Goal: Book appointment/travel/reservation

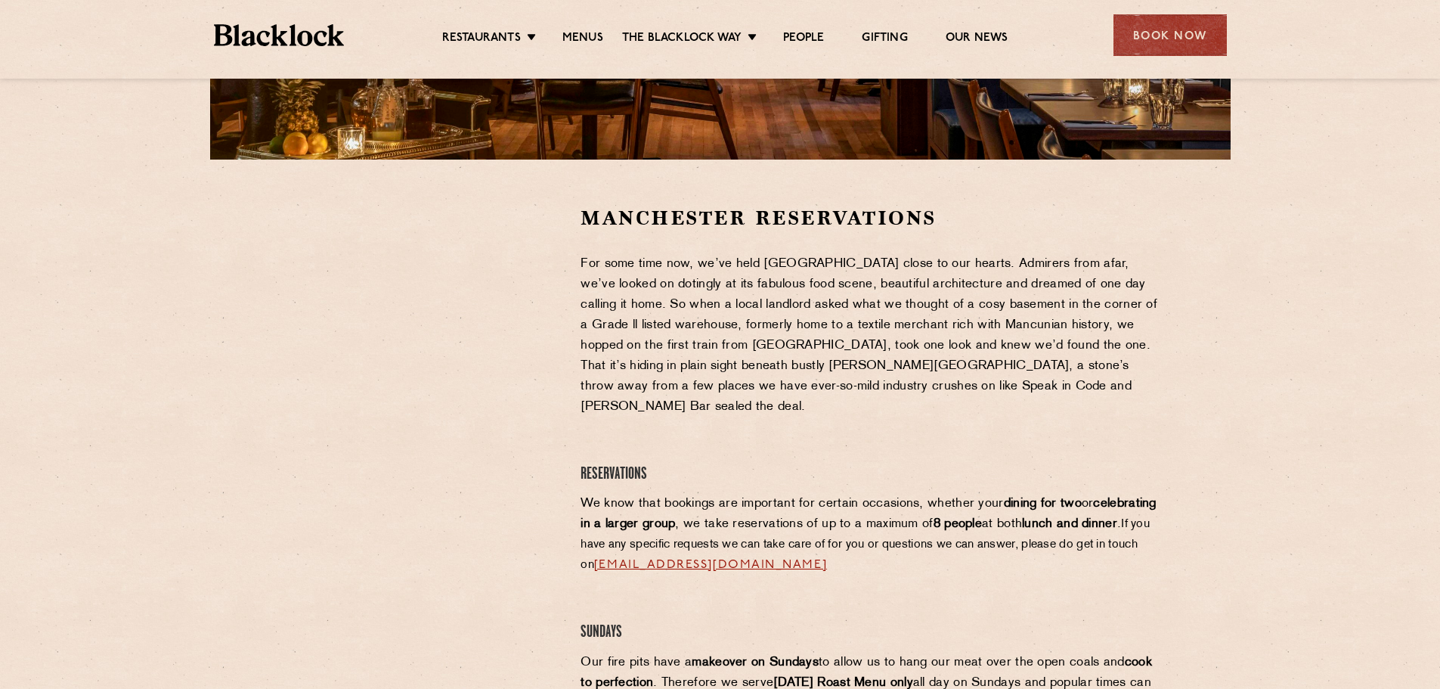
scroll to position [454, 0]
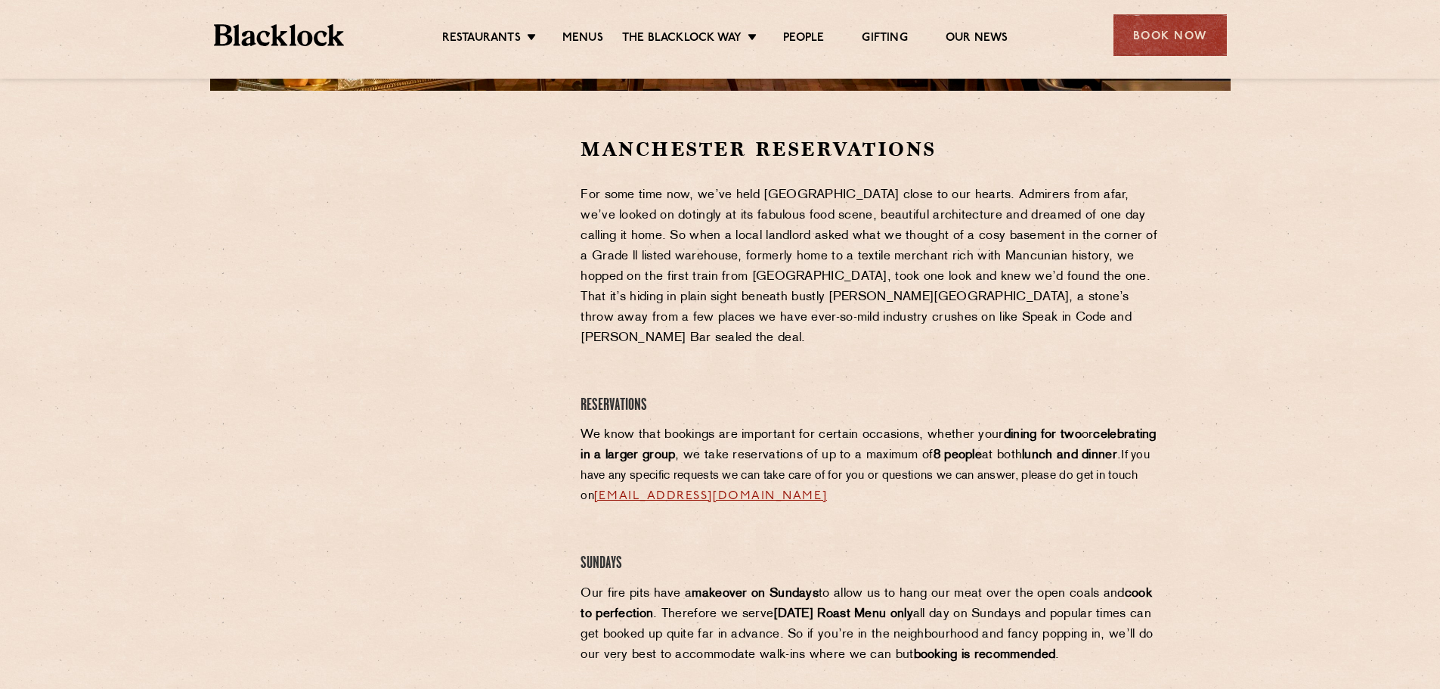
click at [630, 237] on p "For some time now, we’ve held Manchester close to our hearts. Admirers from afa…" at bounding box center [871, 266] width 580 height 163
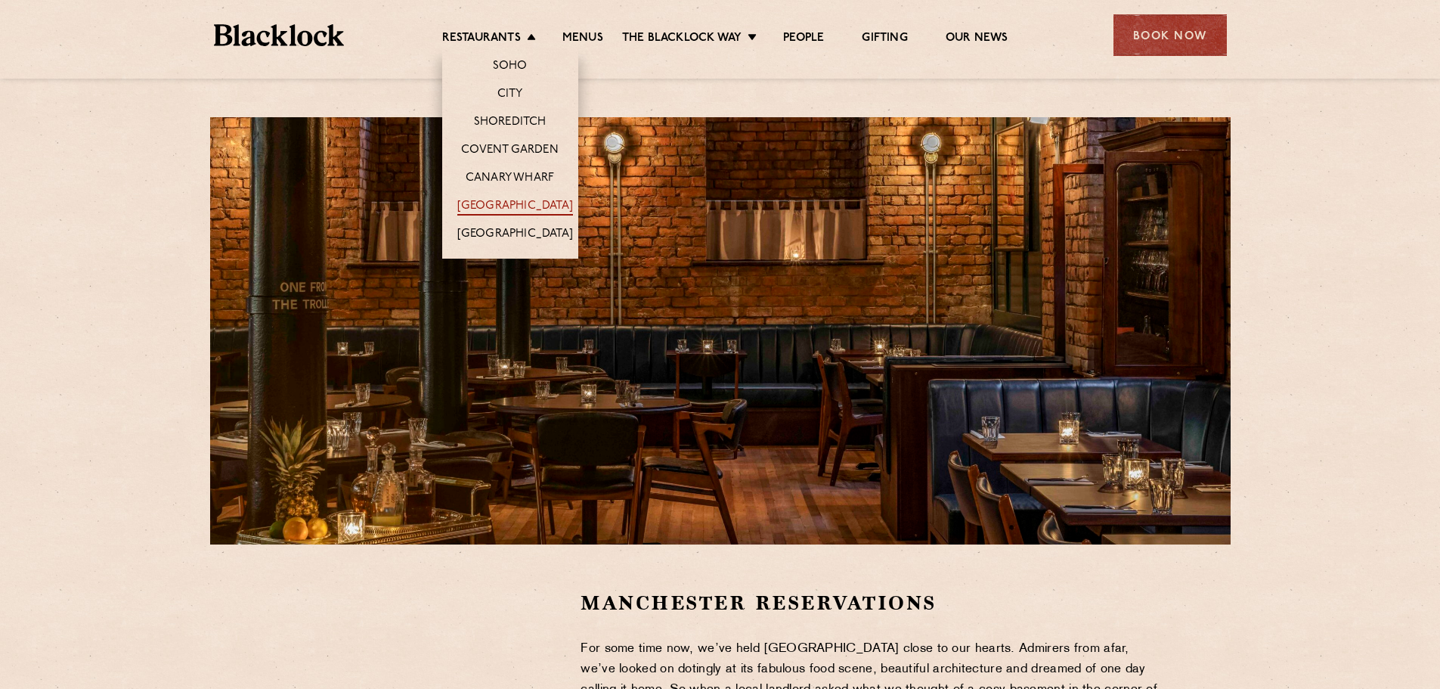
click at [507, 200] on link "[GEOGRAPHIC_DATA]" at bounding box center [515, 207] width 116 height 17
